Goal: Find specific page/section: Find specific page/section

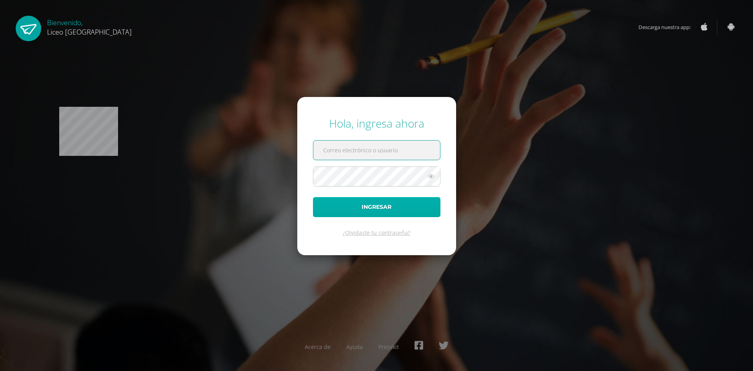
type input "20190577@liceoguatemala.edu.gt"
click at [398, 205] on button "Ingresar" at bounding box center [376, 207] width 127 height 20
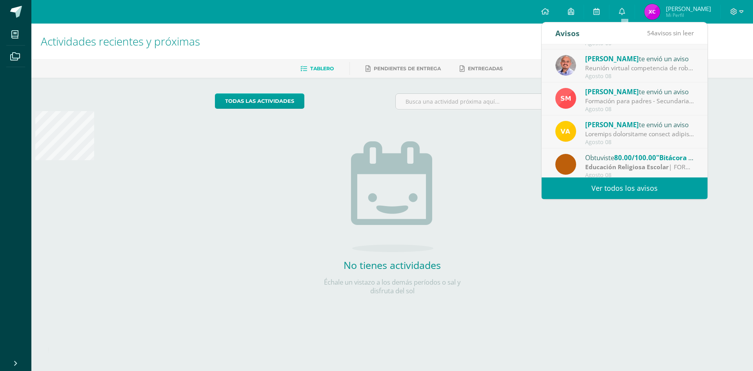
scroll to position [131, 0]
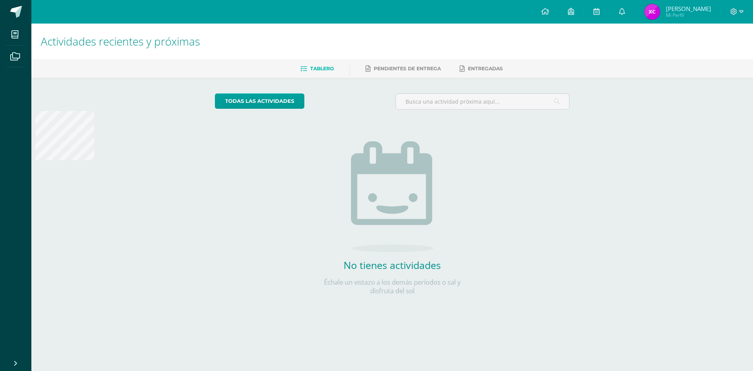
click at [675, 13] on span "Mi Perfil" at bounding box center [688, 15] width 45 height 7
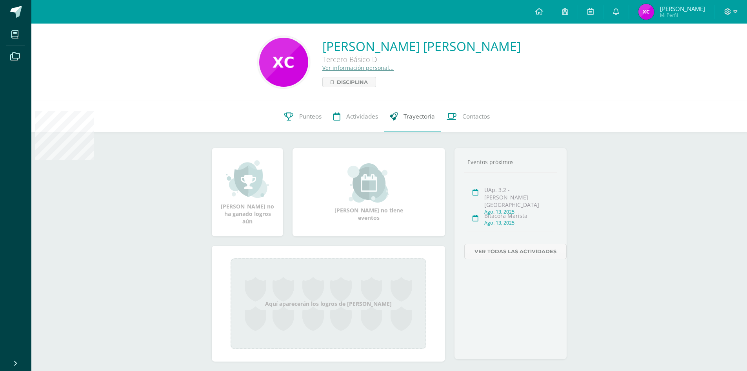
click at [431, 115] on span "Trayectoria" at bounding box center [419, 116] width 31 height 8
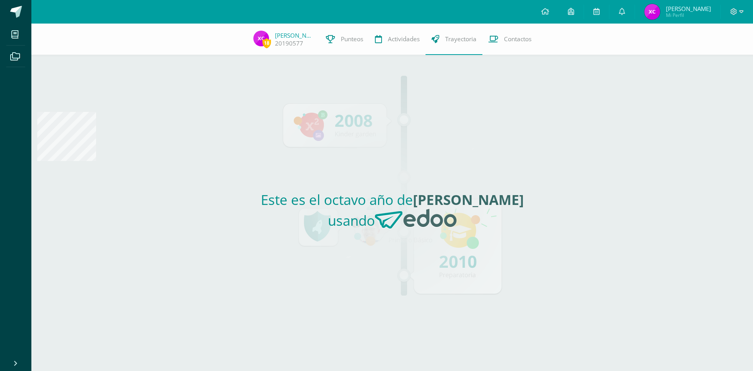
click at [437, 159] on div "Este es el octavo año de Ximena Marianí usando" at bounding box center [392, 213] width 361 height 316
click at [407, 37] on span "Actividades" at bounding box center [404, 39] width 32 height 8
click at [503, 46] on link "Contactos" at bounding box center [509, 39] width 55 height 31
